Goal: Find specific page/section: Find specific page/section

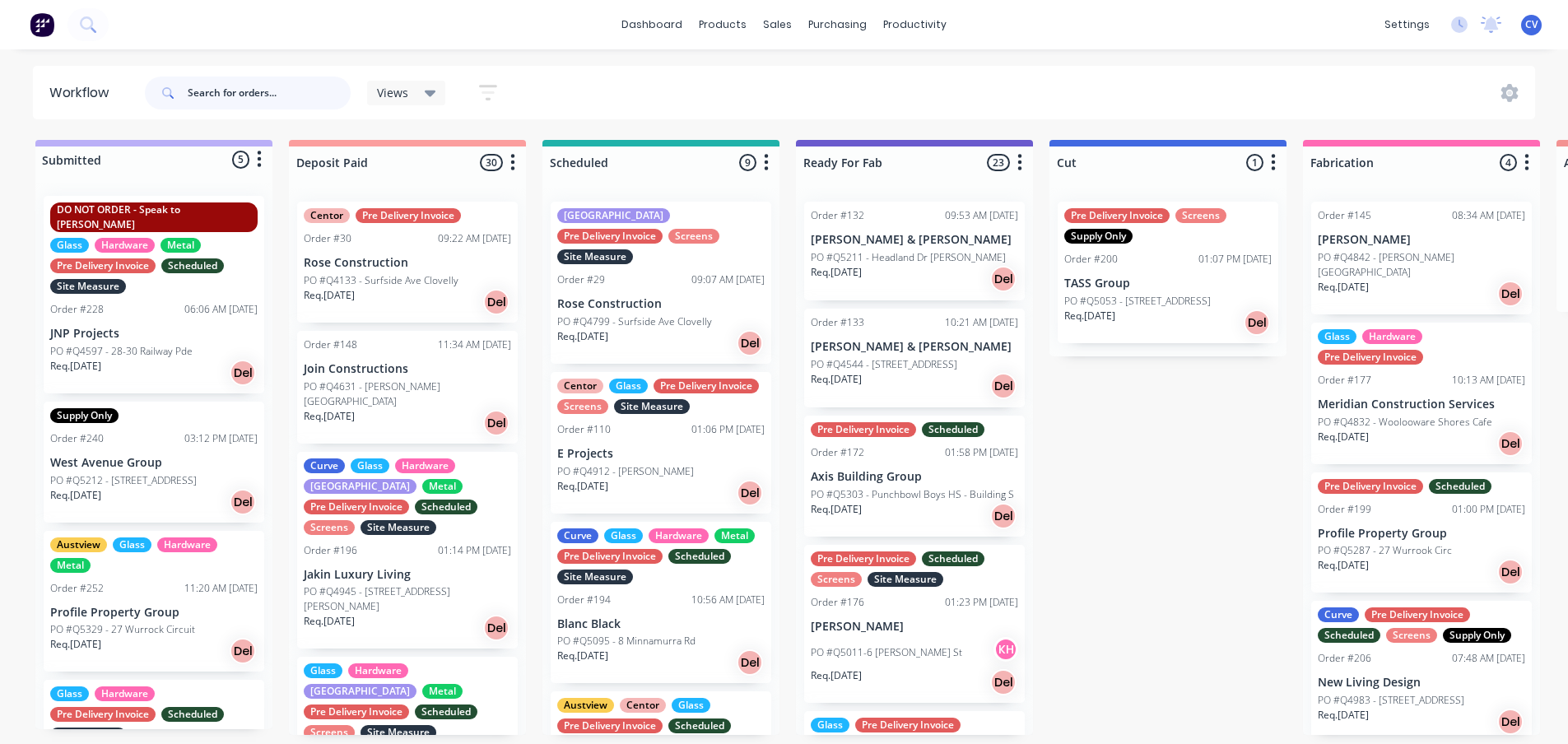
click at [267, 99] on input "text" at bounding box center [269, 93] width 163 height 33
type input "d"
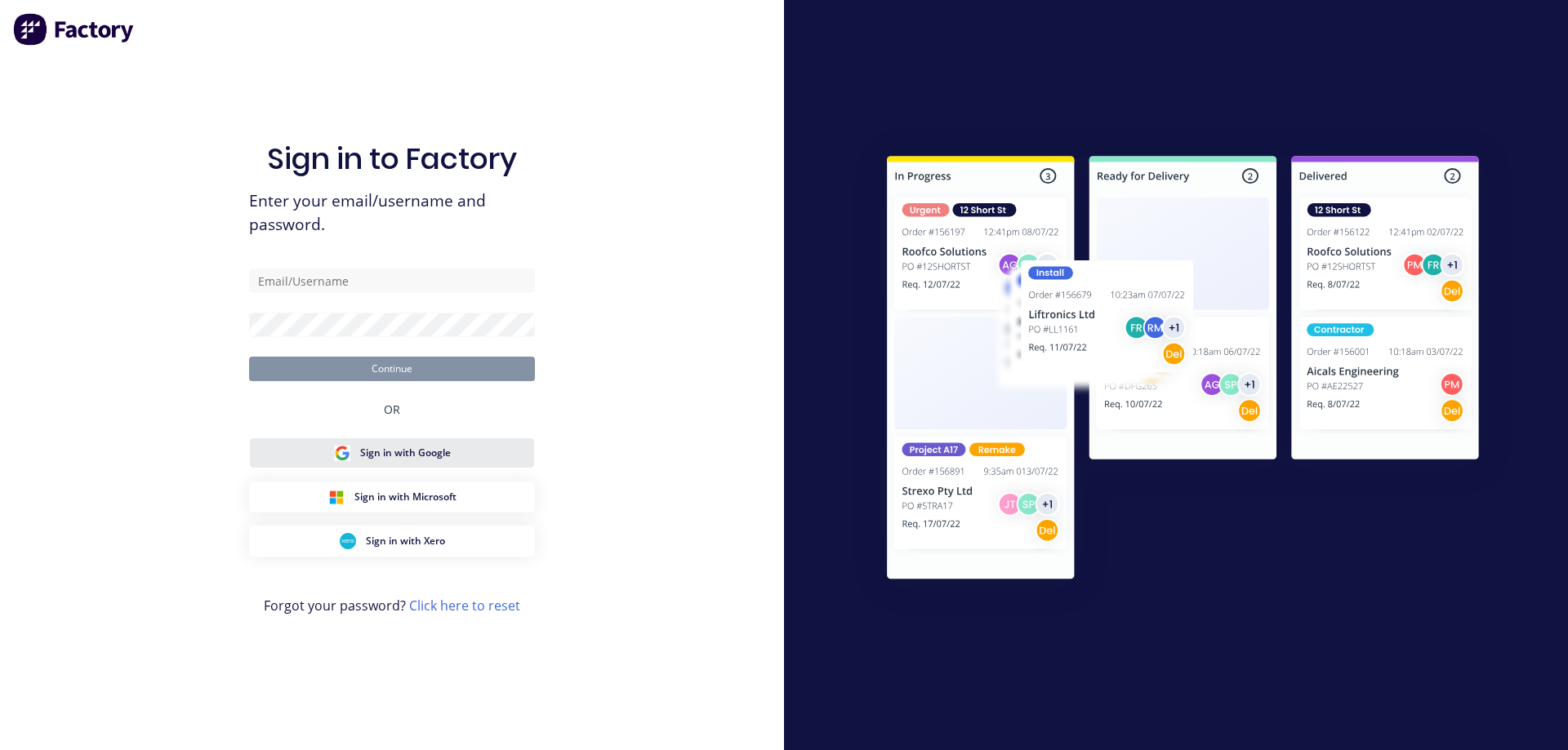
click at [381, 455] on span "Sign in with Google" at bounding box center [405, 453] width 90 height 15
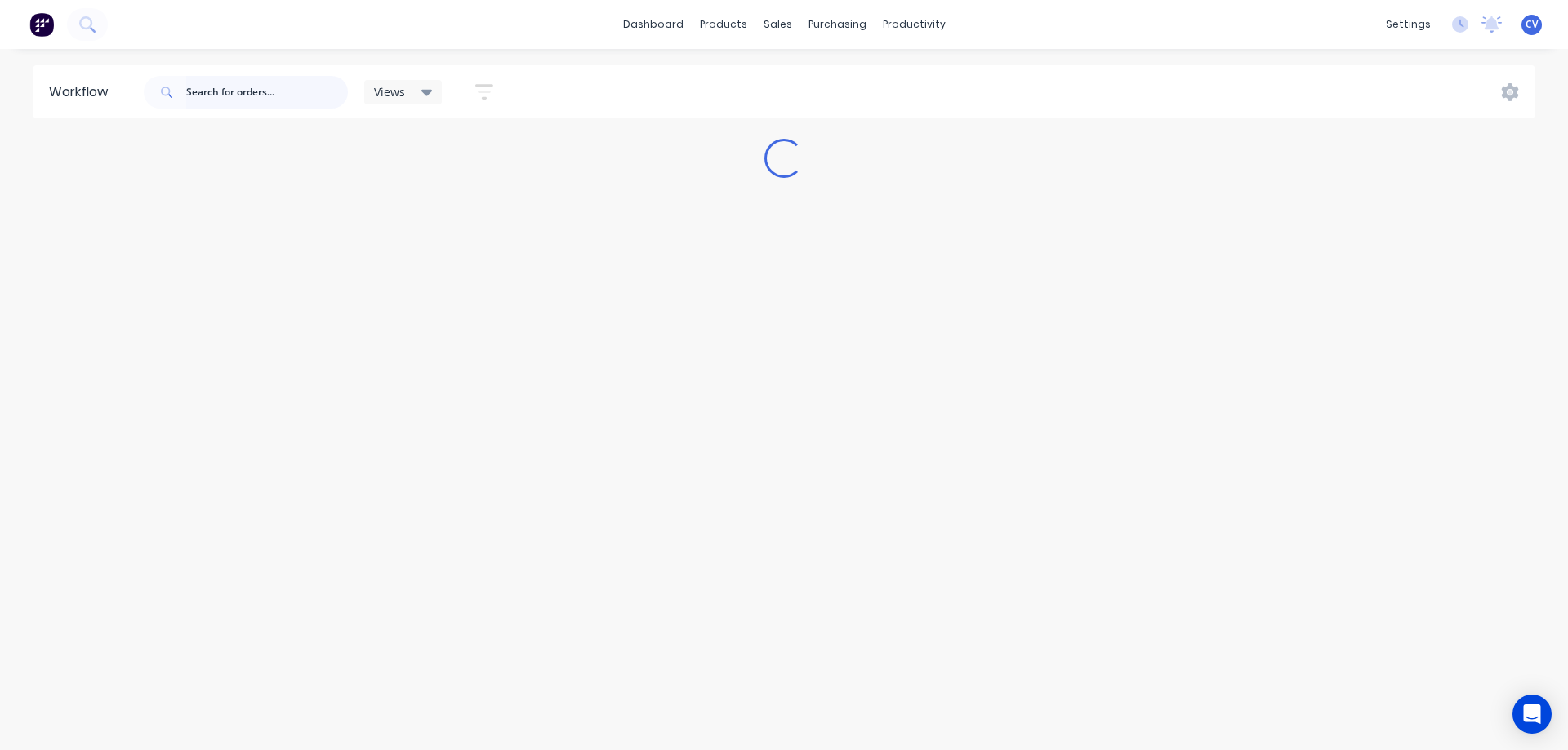
click at [290, 77] on input "text" at bounding box center [267, 92] width 162 height 33
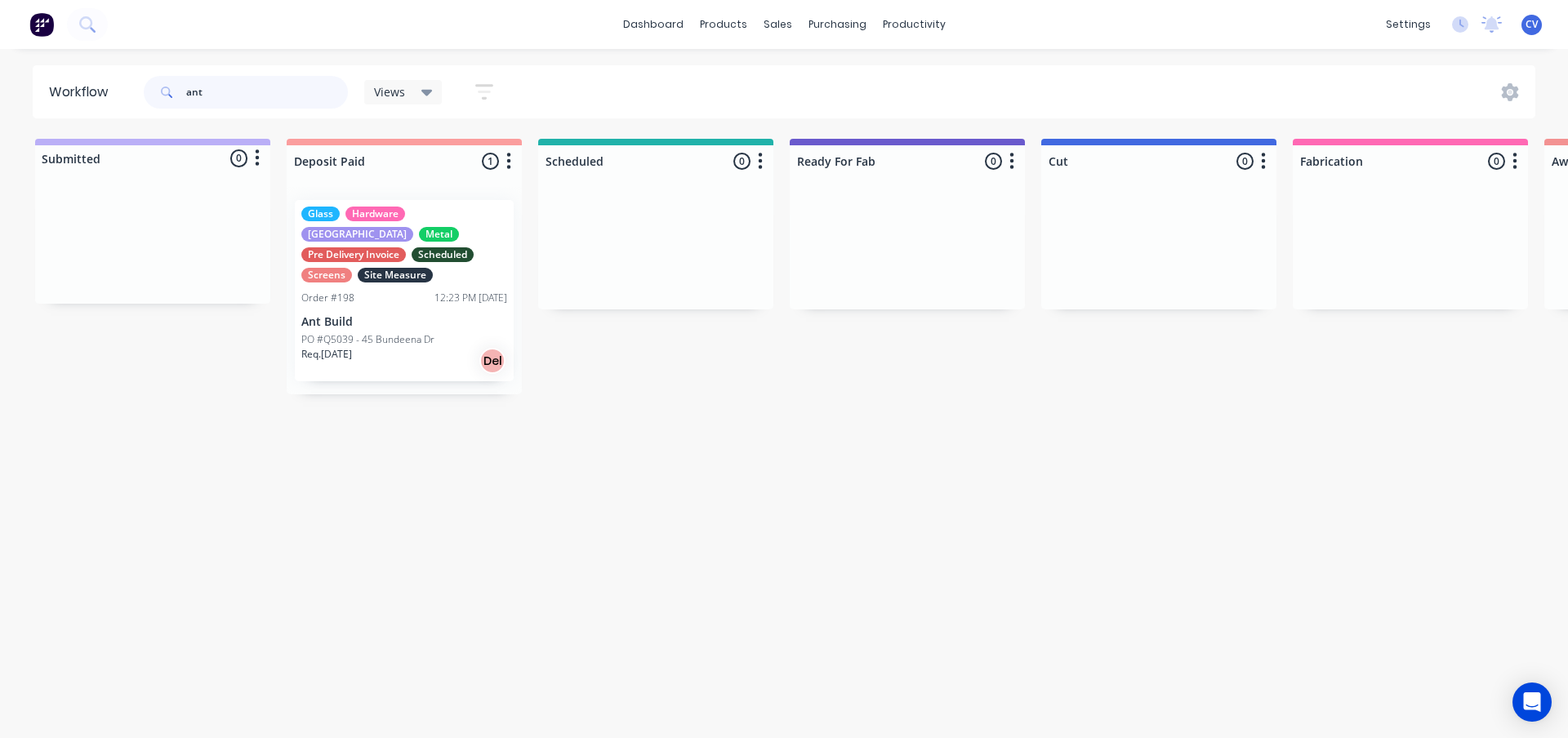
click at [242, 81] on input "ant" at bounding box center [267, 92] width 162 height 33
drag, startPoint x: 175, startPoint y: 84, endPoint x: 26, endPoint y: 87, distance: 149.0
click at [28, 87] on div "Workflow ant Views Save new view None (Default) edit Production edit Show/Hide …" at bounding box center [784, 92] width 1568 height 53
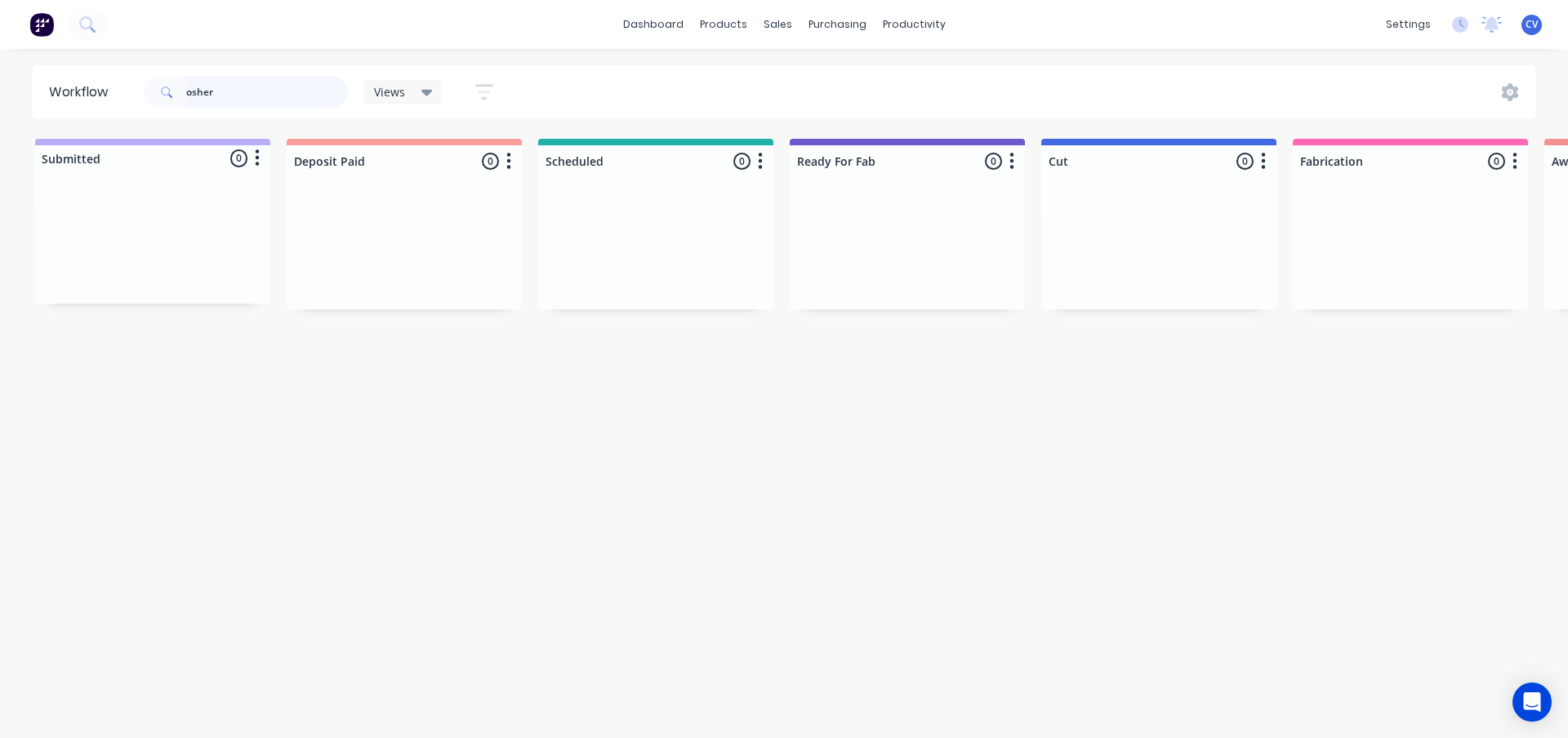
click at [236, 97] on input "osher" at bounding box center [267, 92] width 162 height 33
drag, startPoint x: 137, startPoint y: 80, endPoint x: 123, endPoint y: 83, distance: 14.3
click at [79, 78] on header "Workflow osher Views Save new view None (Default) edit Production edit Show/Hid…" at bounding box center [784, 92] width 1504 height 53
type input "a"
drag, startPoint x: 281, startPoint y: 94, endPoint x: 36, endPoint y: 76, distance: 245.7
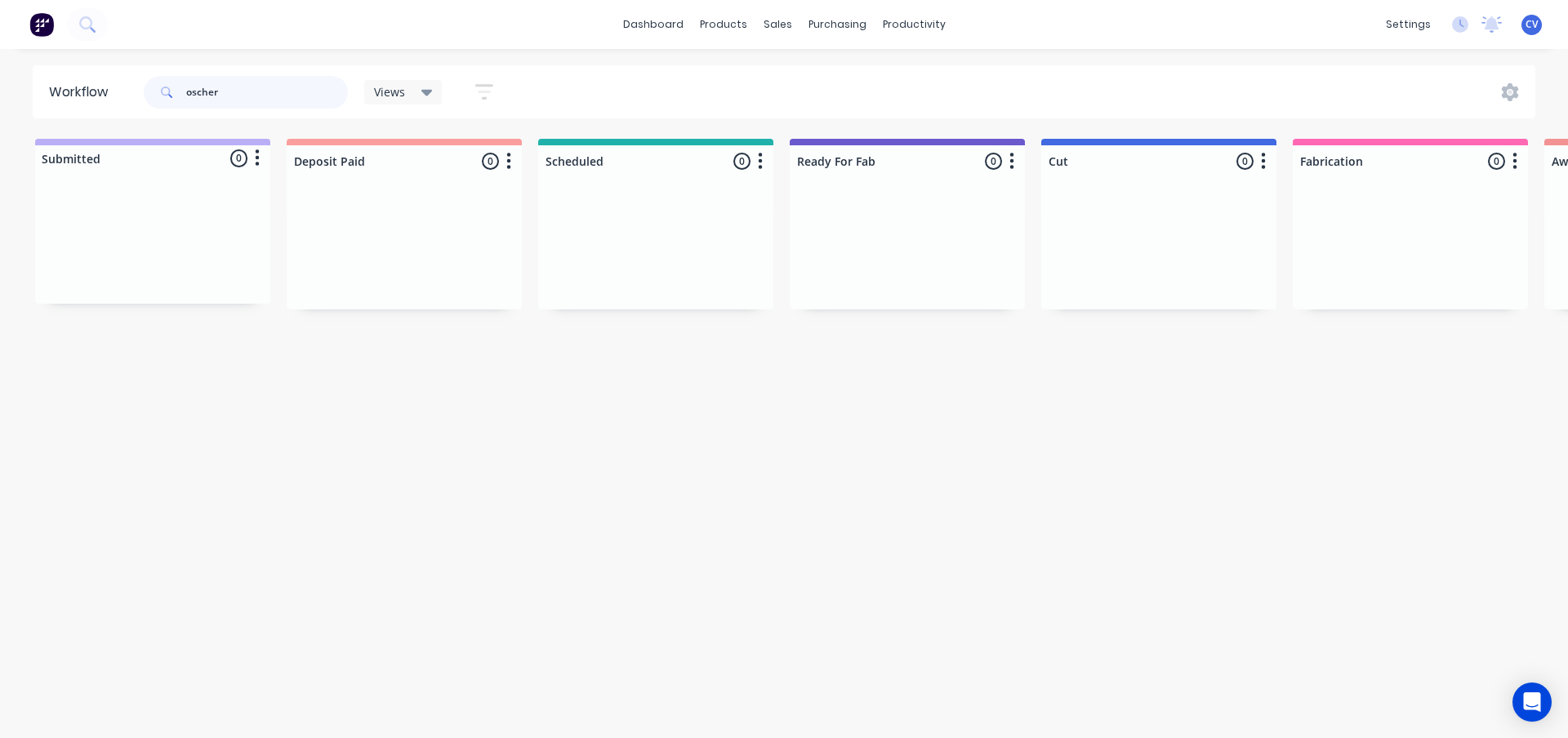
click at [36, 77] on header "Workflow oscher Views Save new view None (Default) edit Production edit Show/Hi…" at bounding box center [784, 92] width 1504 height 53
drag, startPoint x: 213, startPoint y: 95, endPoint x: 24, endPoint y: 78, distance: 189.8
click at [12, 82] on div "Workflow osher Views Save new view None (Default) edit Production edit Show/Hid…" at bounding box center [784, 92] width 1568 height 53
type input "rush cutters"
